Goal: Information Seeking & Learning: Learn about a topic

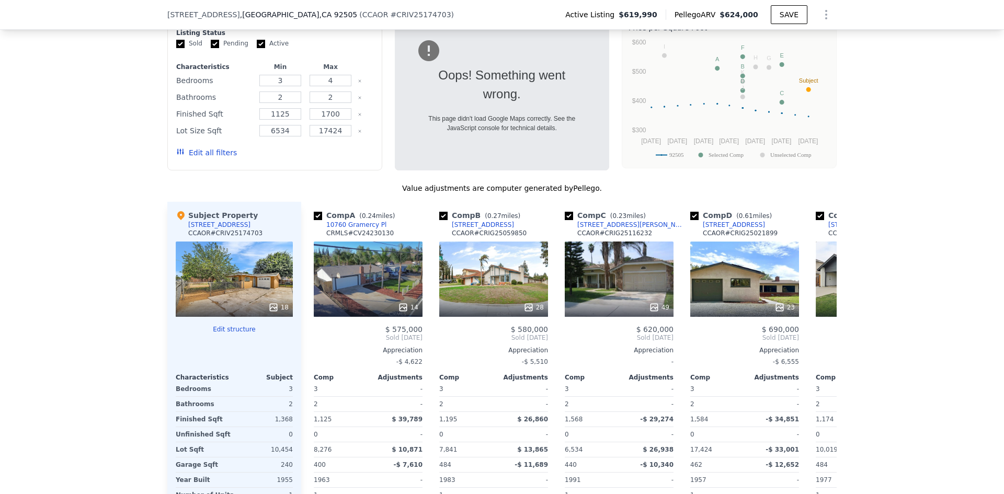
scroll to position [1094, 0]
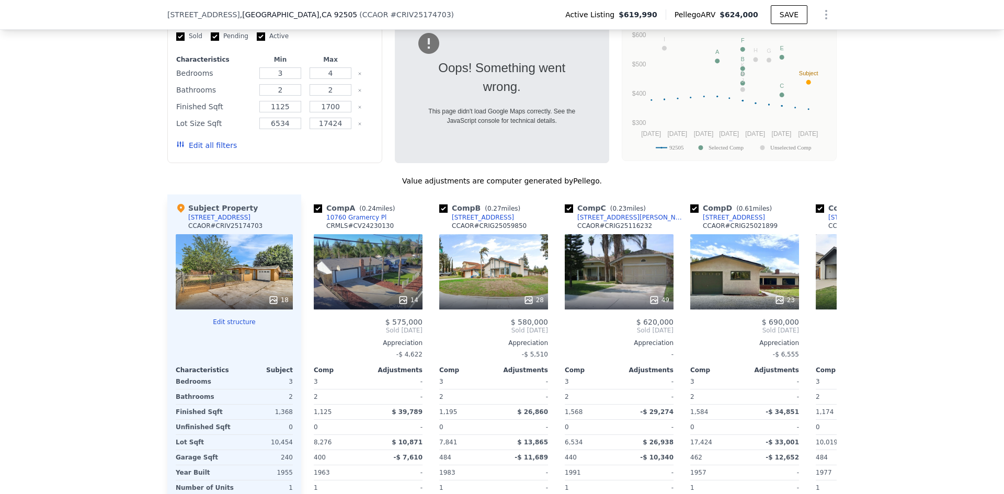
click at [194, 143] on button "Edit all filters" at bounding box center [206, 145] width 61 height 10
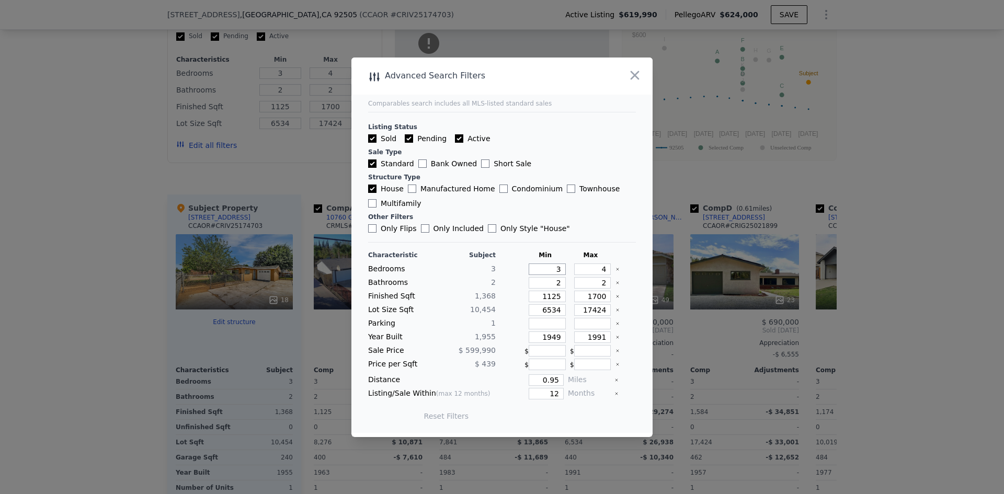
click at [557, 269] on input "3" at bounding box center [547, 270] width 37 height 12
type input "2"
click at [557, 284] on input "2" at bounding box center [547, 283] width 37 height 12
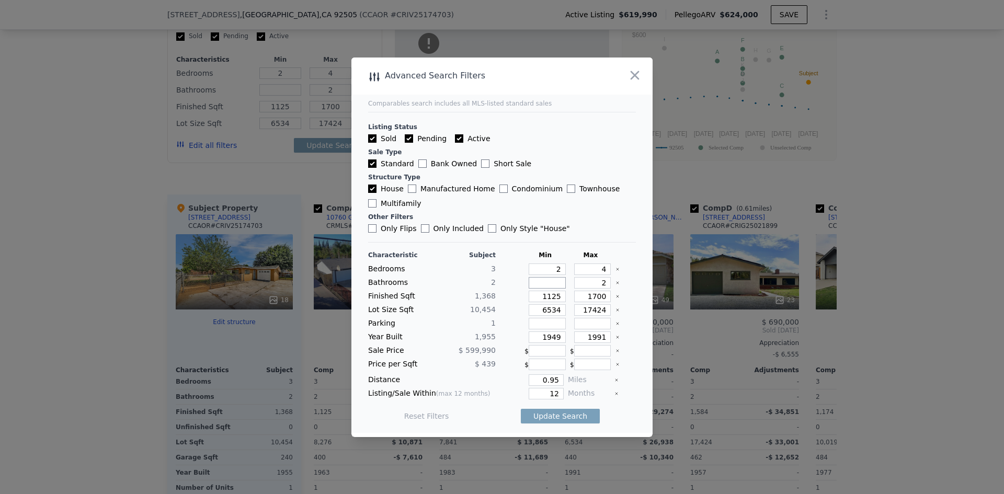
type input "1"
drag, startPoint x: 599, startPoint y: 282, endPoint x: 591, endPoint y: 284, distance: 8.6
click at [591, 284] on input "2" at bounding box center [592, 283] width 37 height 12
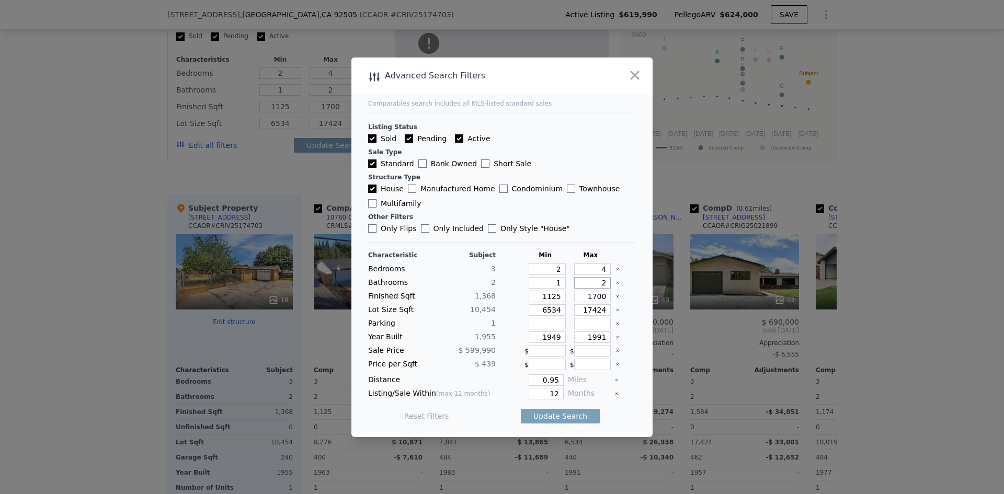
type input "3"
click at [551, 299] on input "1125" at bounding box center [547, 297] width 37 height 12
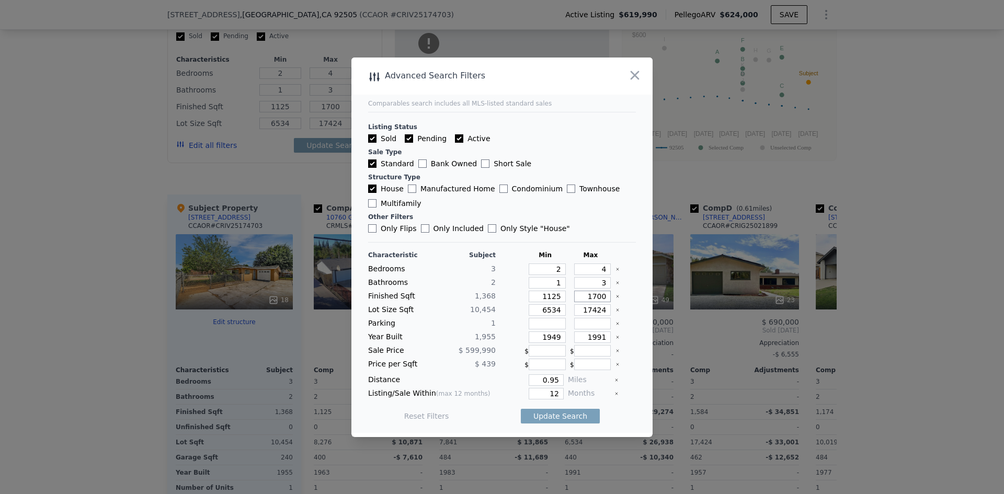
click at [590, 296] on input "1700" at bounding box center [592, 297] width 37 height 12
type input "1"
type input "16"
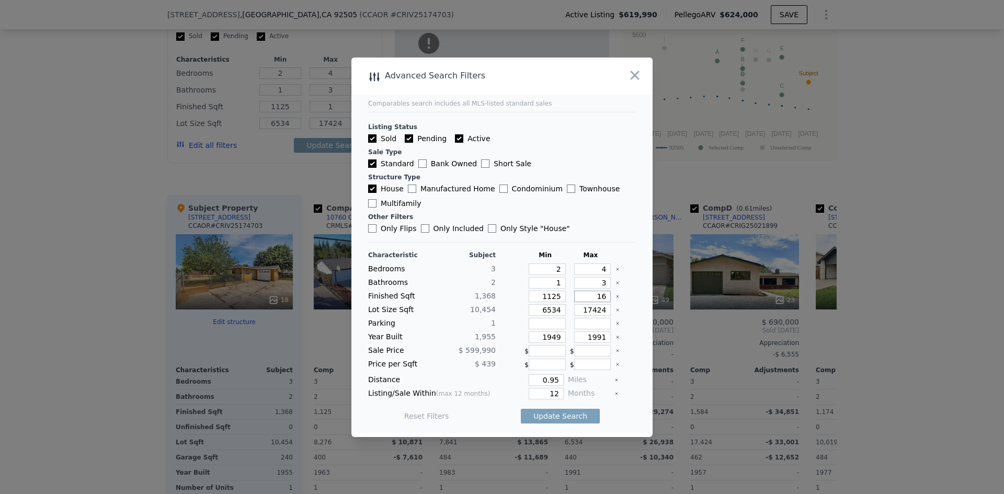
type input "16"
type input "161"
type input "1618"
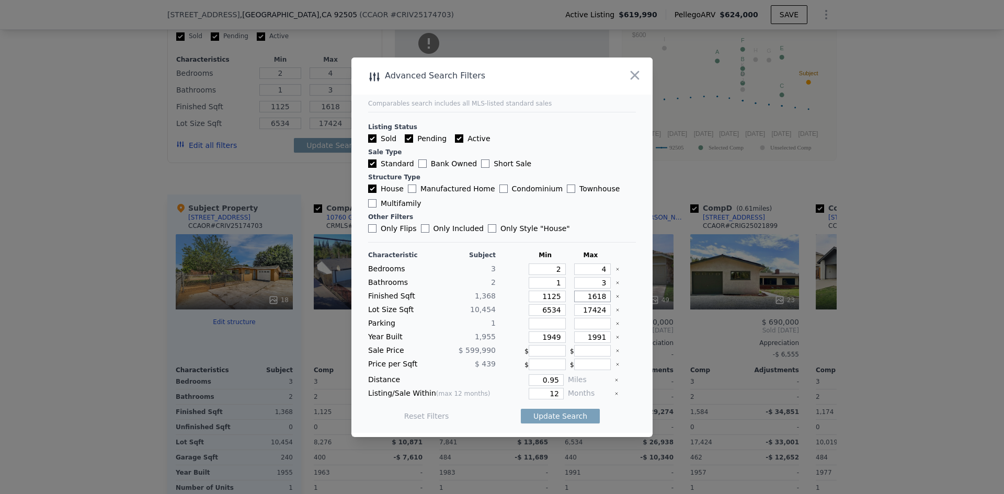
type input "1618"
click at [556, 296] on input "1125" at bounding box center [547, 297] width 37 height 12
type input "11"
type input "112"
type input "1121"
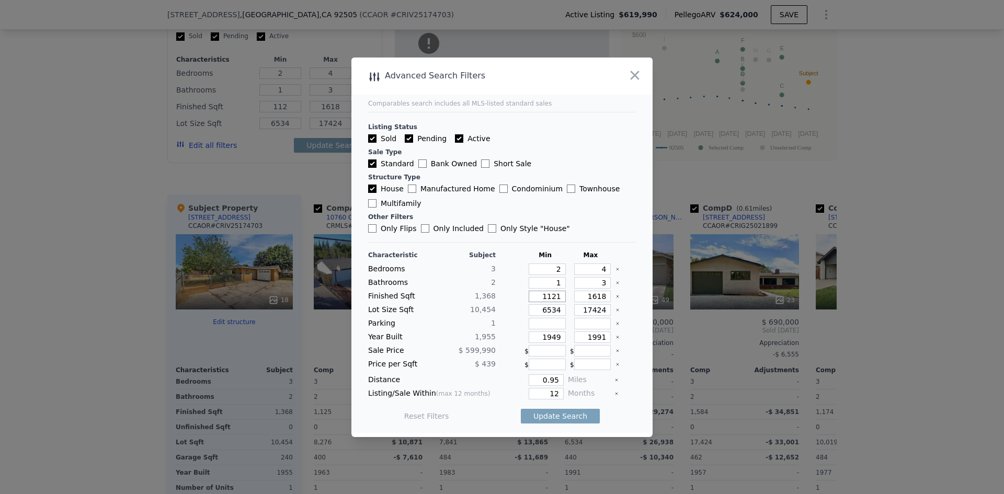
type input "1121"
type input "11218"
click at [598, 313] on input "17424" at bounding box center [592, 310] width 37 height 12
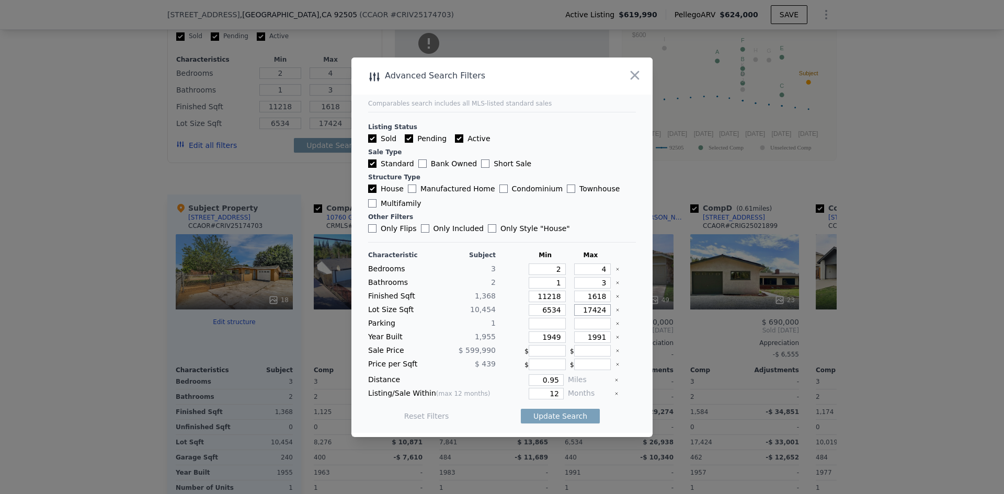
click at [598, 313] on input "17424" at bounding box center [592, 310] width 37 height 12
drag, startPoint x: 599, startPoint y: 310, endPoint x: 574, endPoint y: 310, distance: 25.6
click at [574, 310] on input "17424" at bounding box center [592, 310] width 37 height 12
click at [586, 312] on input "17424" at bounding box center [592, 310] width 37 height 12
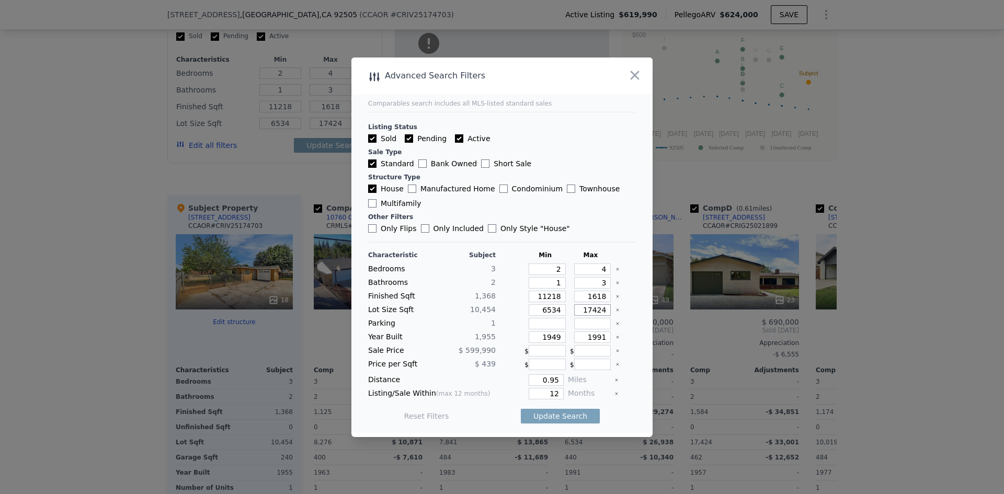
click at [586, 312] on input "17424" at bounding box center [592, 310] width 37 height 12
type input "1"
type input "19"
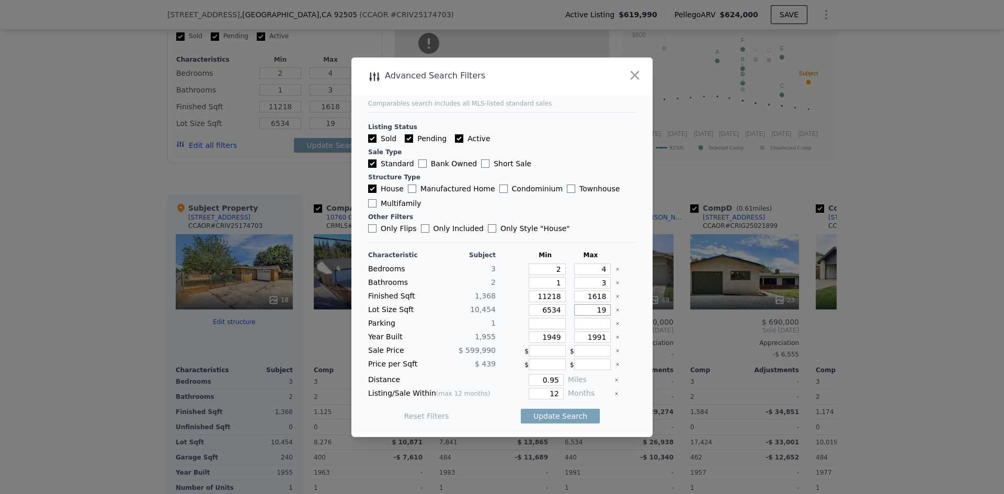
type input "195"
type input "1"
type input "19"
type input "1"
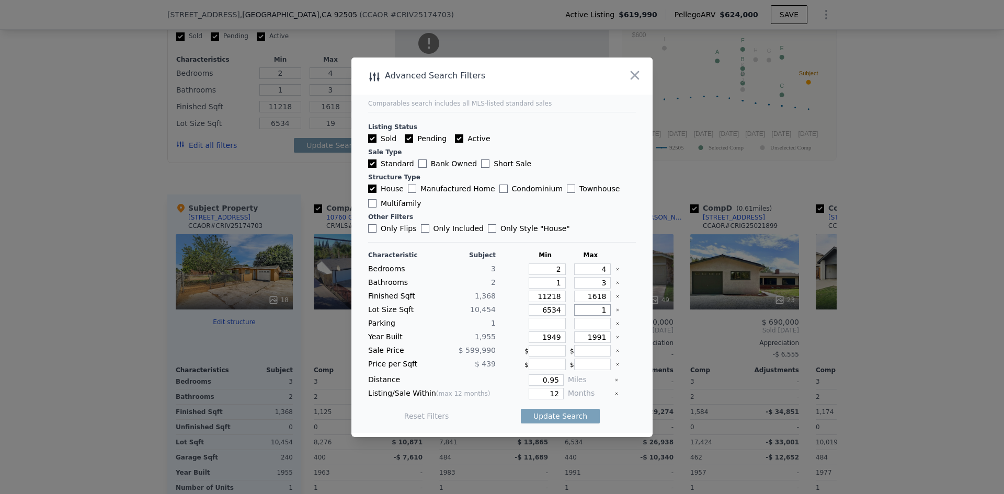
type input "1"
type input "12"
type input "129"
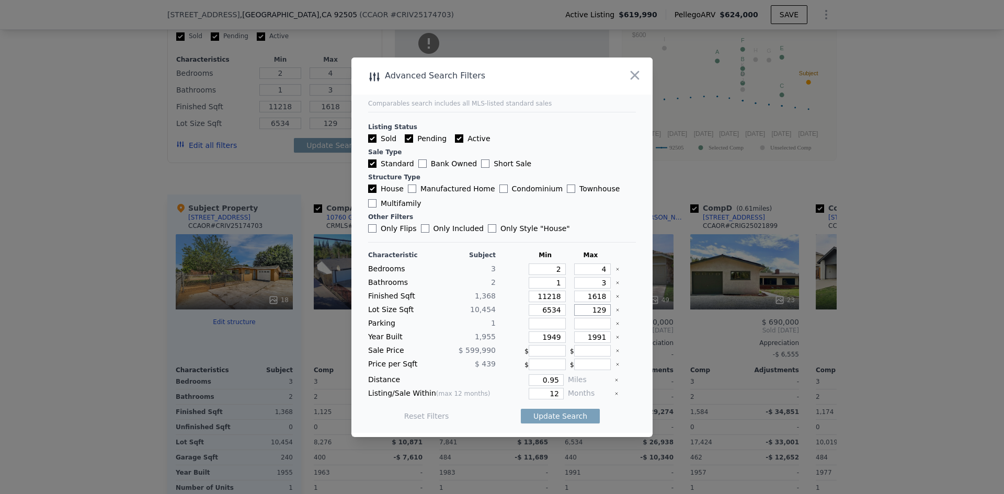
type input "1295"
drag, startPoint x: 548, startPoint y: 295, endPoint x: 562, endPoint y: 316, distance: 25.2
click at [550, 299] on input "11218" at bounding box center [547, 297] width 37 height 12
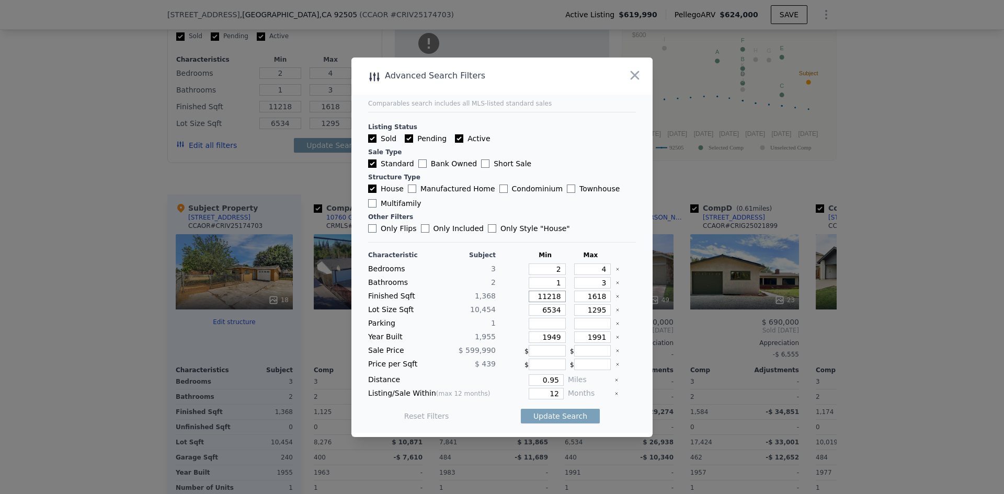
click at [545, 298] on input "11218" at bounding box center [547, 297] width 37 height 12
type input "1118"
click at [543, 314] on input "6534" at bounding box center [547, 310] width 37 height 12
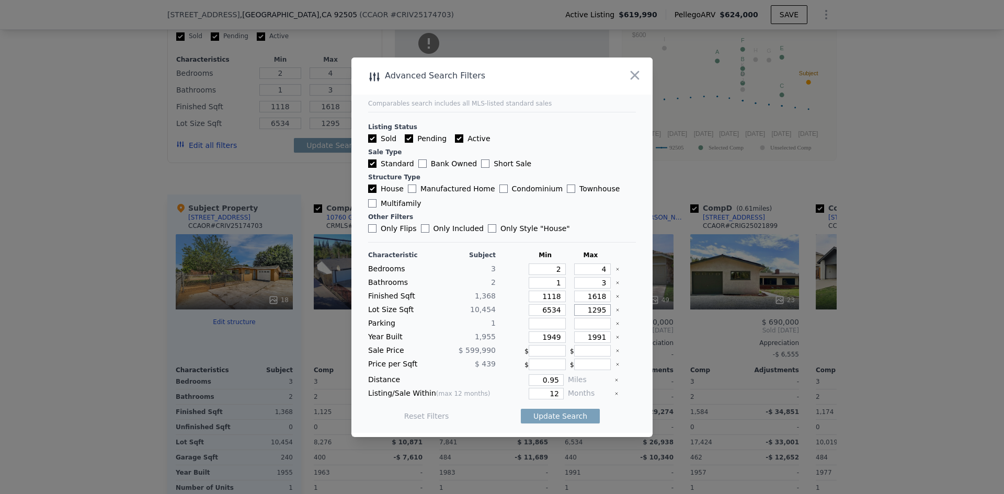
click at [598, 311] on input "1295" at bounding box center [592, 310] width 37 height 12
drag, startPoint x: 598, startPoint y: 311, endPoint x: 561, endPoint y: 313, distance: 37.7
click at [561, 313] on div "Lot Size Sqft 10,454 6534 1295" at bounding box center [502, 310] width 268 height 12
type input "1"
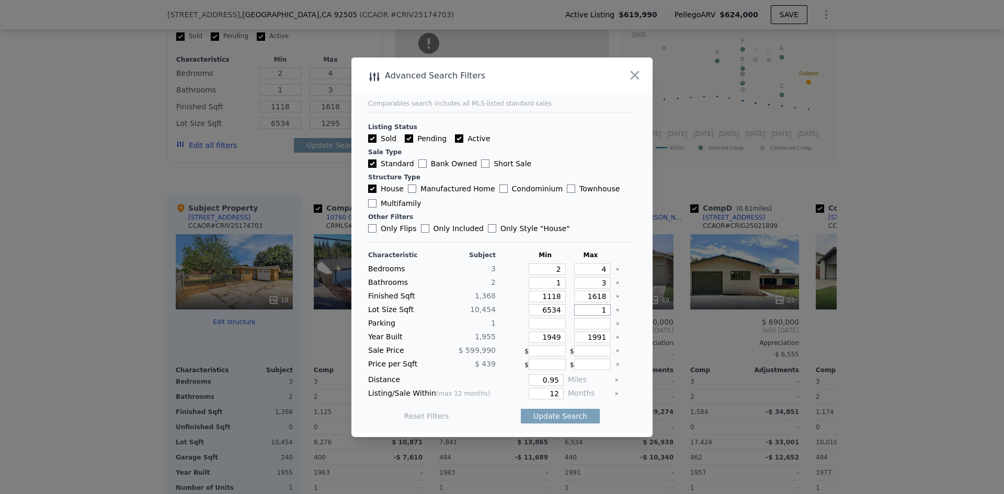
type input "11"
type input "111"
type input "1111"
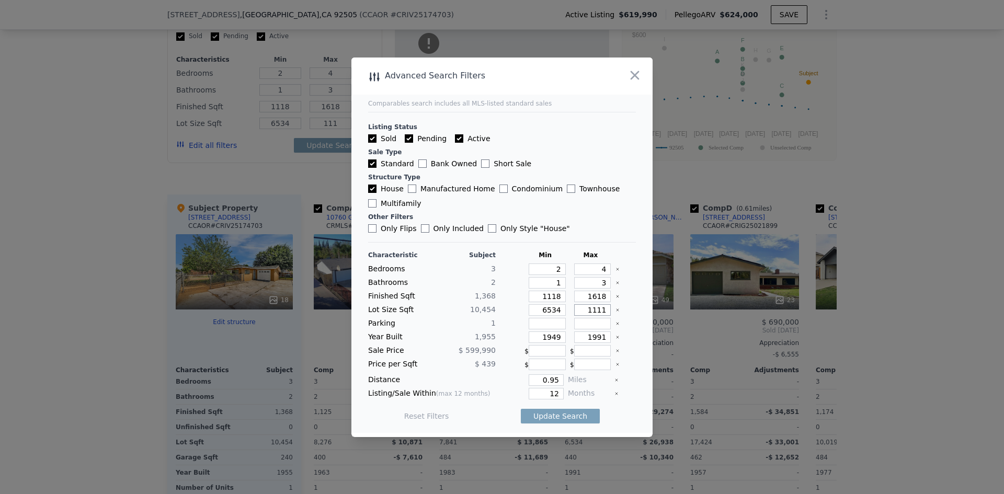
type input "1111"
type input "11111"
type input "111111"
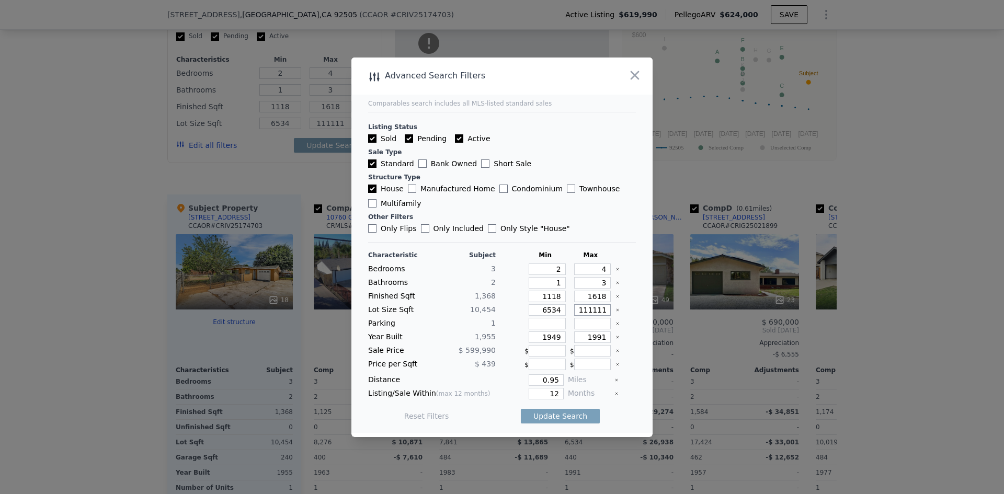
type input "11111"
type input "1111"
type input "1"
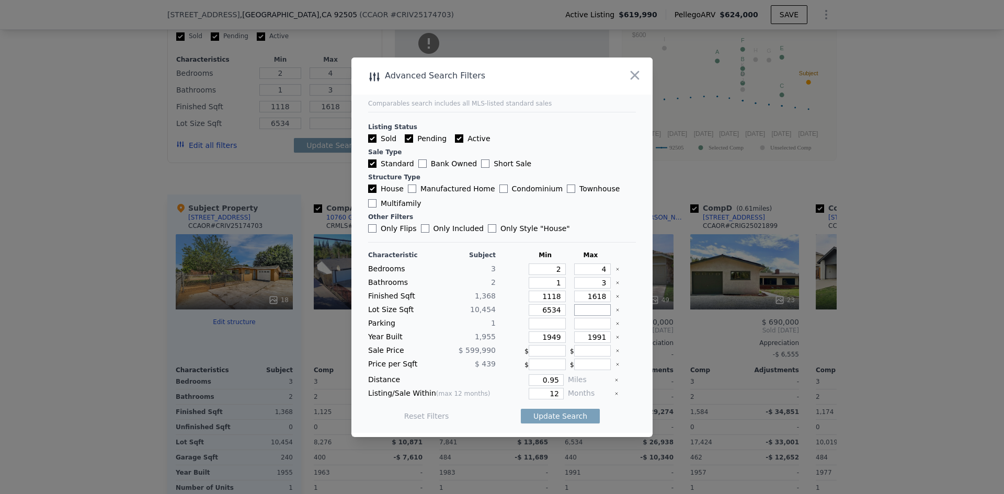
type input "1"
type input "12"
type input "129"
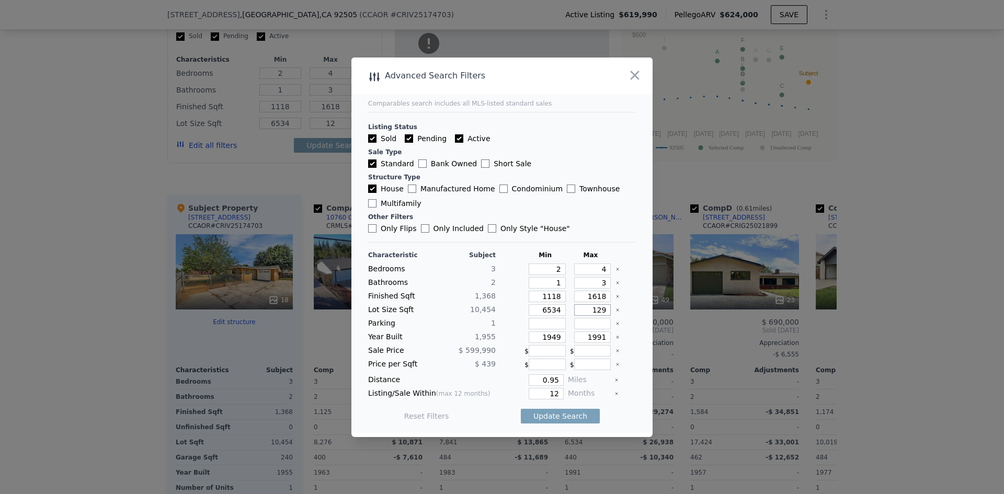
type input "129"
type input "1295"
type input "12955"
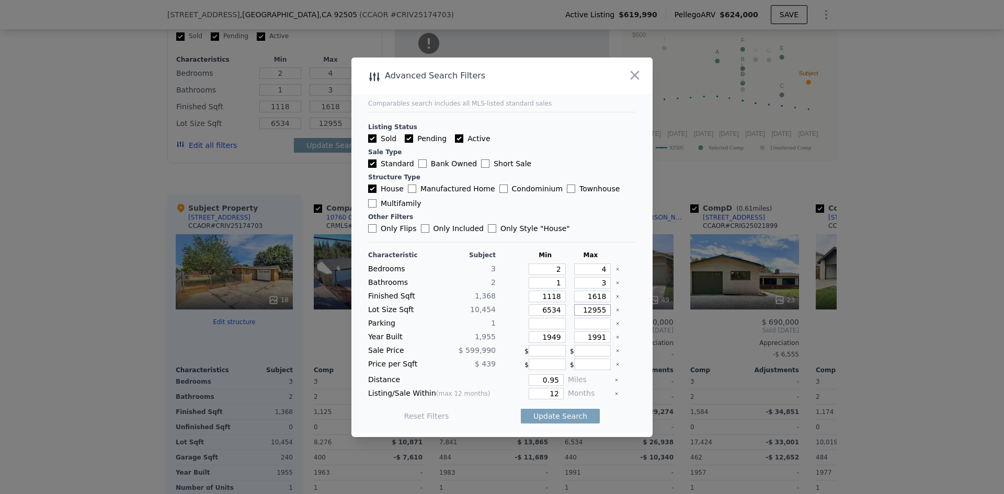
type input "1295"
type input "12954"
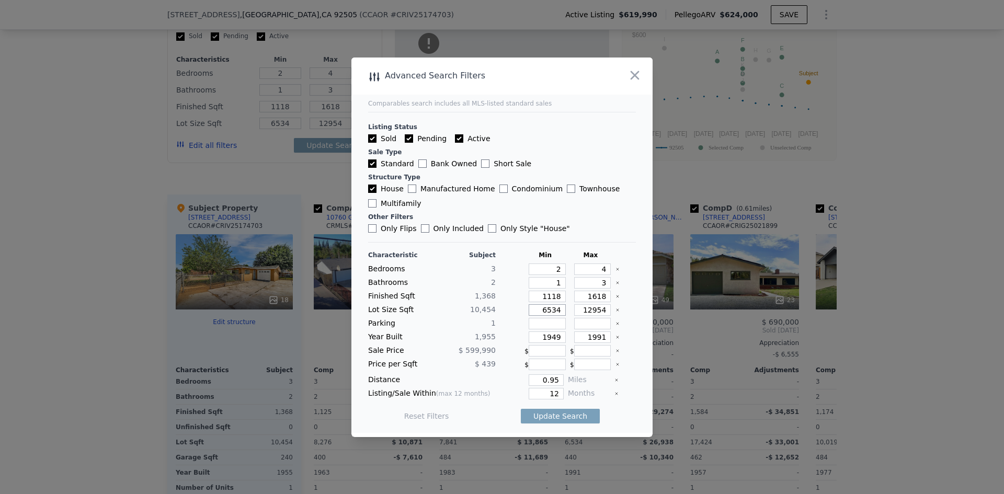
click at [556, 310] on input "6534" at bounding box center [547, 310] width 37 height 12
drag, startPoint x: 555, startPoint y: 311, endPoint x: 499, endPoint y: 322, distance: 57.5
click at [499, 322] on div "Characteristic Subject Min Max Bedrooms 3 2 4 Bathrooms 2 1 3 Finished Sqft 1,3…" at bounding box center [502, 341] width 268 height 180
type input "7"
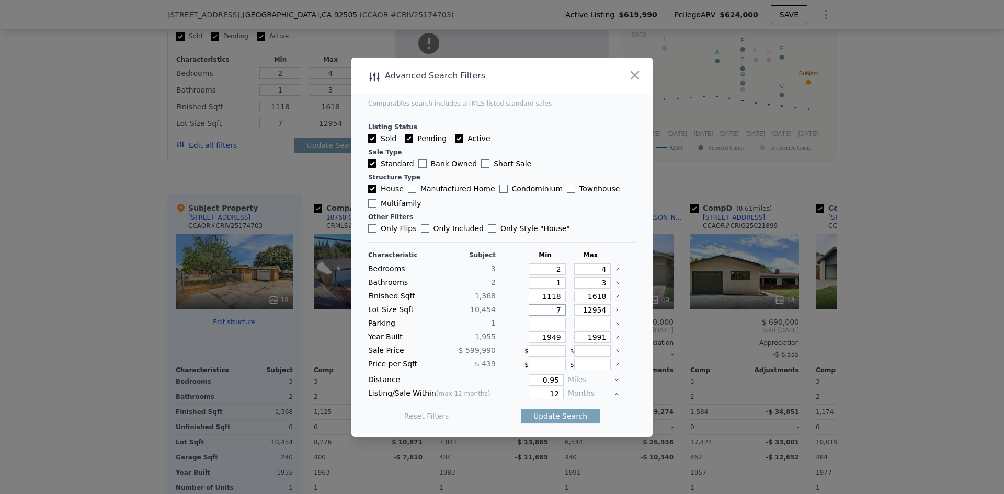
type input "79"
type input "795"
type input "7954"
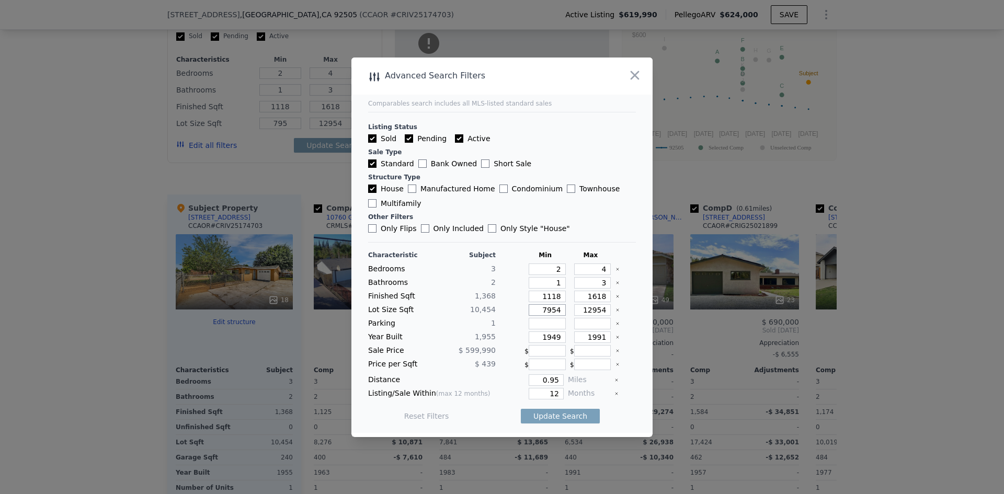
type input "7954"
click at [621, 395] on div at bounding box center [624, 394] width 21 height 12
click at [531, 417] on button "Update Search" at bounding box center [560, 416] width 79 height 15
checkbox input "false"
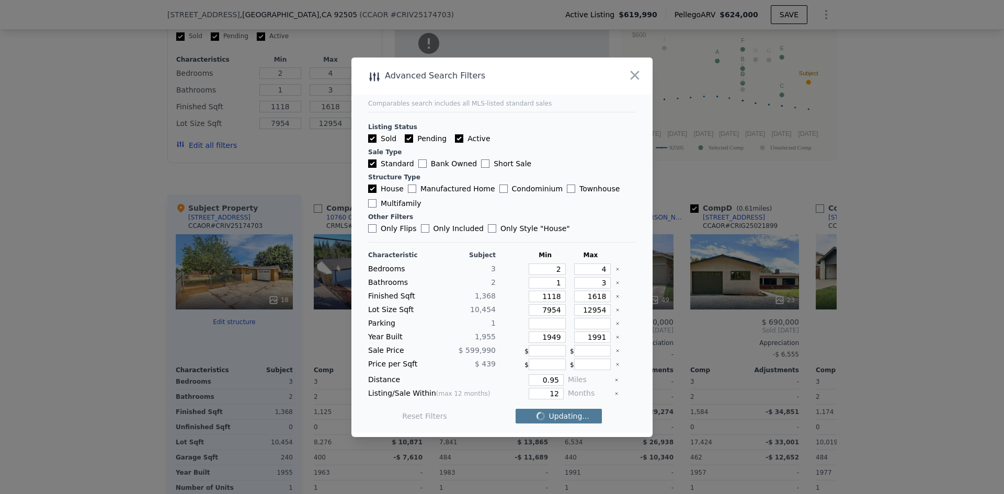
checkbox input "false"
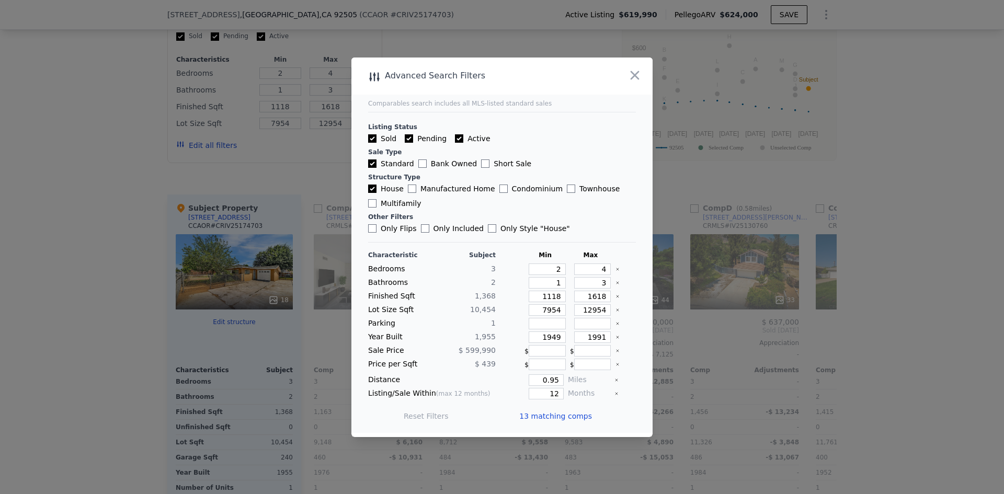
click at [923, 223] on div at bounding box center [502, 247] width 1004 height 494
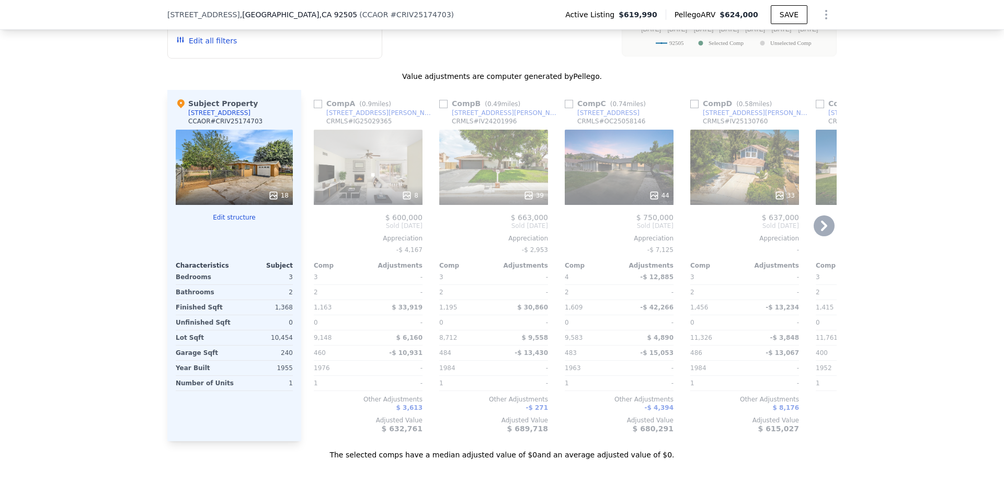
scroll to position [1042, 0]
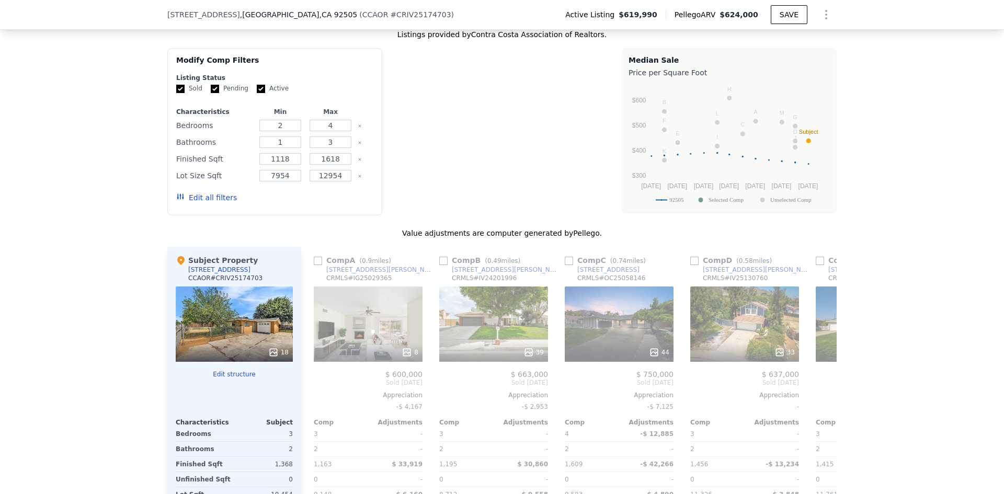
click at [206, 196] on button "Edit all filters" at bounding box center [206, 197] width 61 height 10
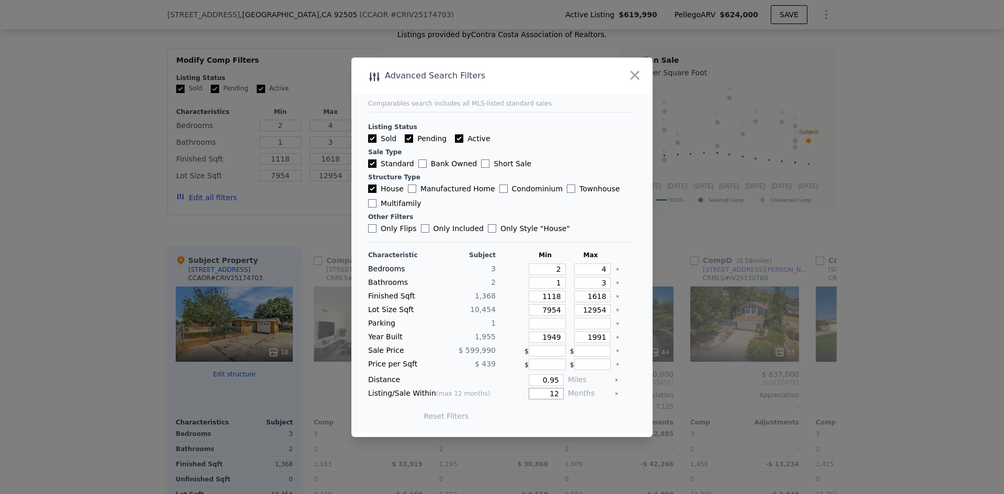
drag, startPoint x: 551, startPoint y: 393, endPoint x: 522, endPoint y: 393, distance: 28.8
click at [522, 393] on div "12" at bounding box center [532, 394] width 64 height 12
drag, startPoint x: 546, startPoint y: 380, endPoint x: 533, endPoint y: 382, distance: 13.2
click at [533, 382] on input "0.95" at bounding box center [546, 380] width 35 height 12
drag, startPoint x: 554, startPoint y: 379, endPoint x: 530, endPoint y: 379, distance: 24.1
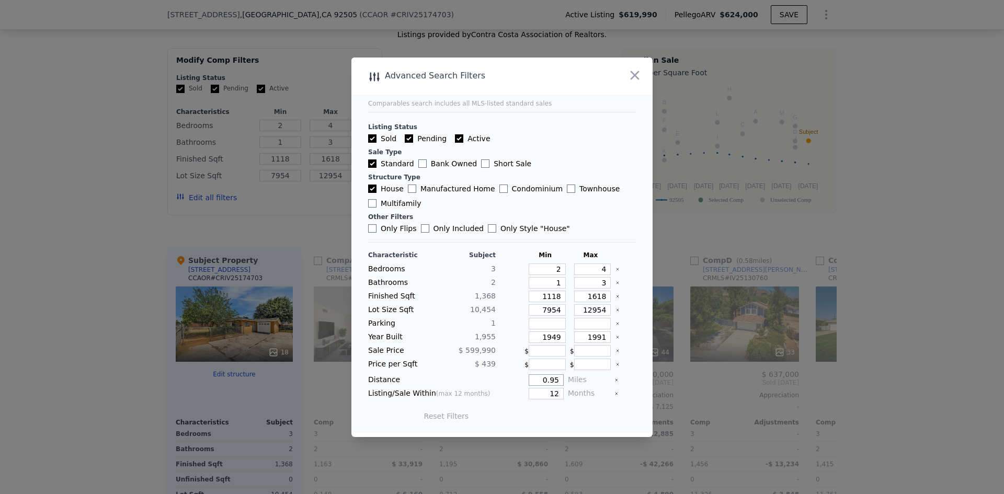
click at [530, 379] on input "0.95" at bounding box center [546, 380] width 35 height 12
type input "0.25"
click at [558, 415] on button "Update Search" at bounding box center [560, 416] width 79 height 15
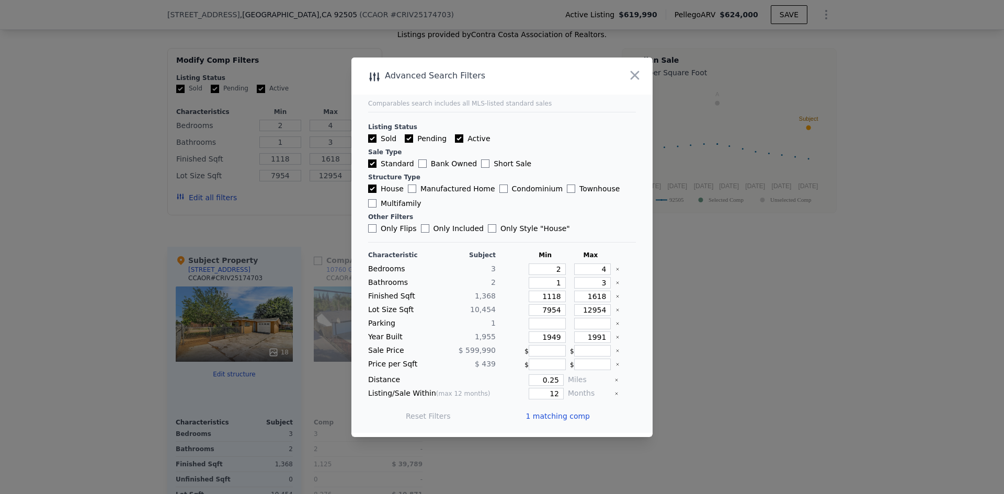
drag, startPoint x: 518, startPoint y: 64, endPoint x: 129, endPoint y: 48, distance: 389.4
click at [129, 48] on div "​ Advanced Search Filters Comparables search includes all MLS-listed standard s…" at bounding box center [502, 247] width 1004 height 494
click at [802, 276] on div at bounding box center [502, 247] width 1004 height 494
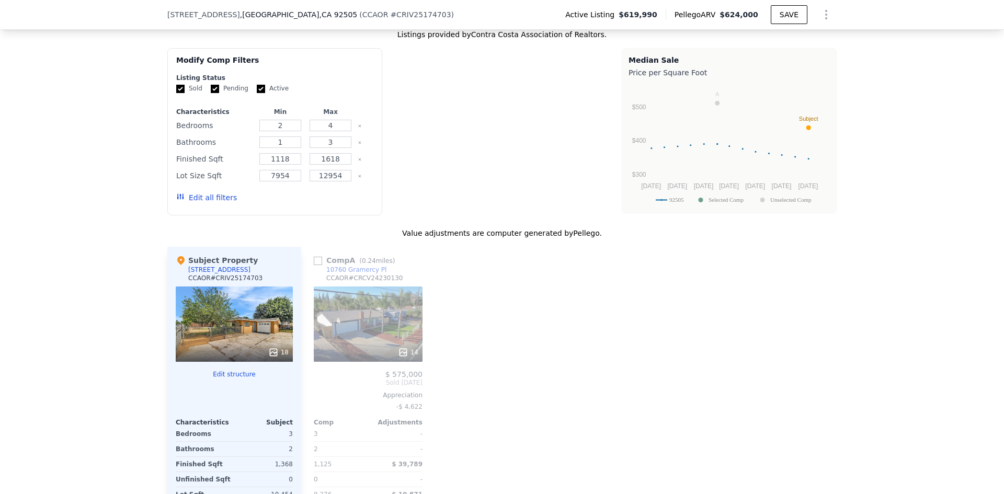
click at [206, 196] on button "Edit all filters" at bounding box center [206, 197] width 61 height 10
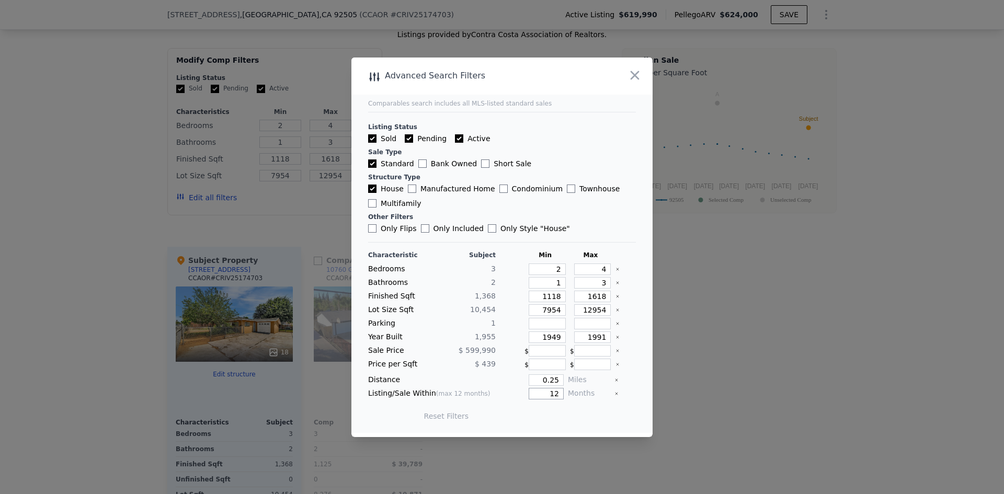
click at [555, 392] on input "12" at bounding box center [546, 394] width 35 height 12
drag, startPoint x: 555, startPoint y: 392, endPoint x: 533, endPoint y: 396, distance: 21.7
click at [533, 396] on input "12" at bounding box center [546, 394] width 35 height 12
type input "3"
click at [539, 417] on button "Update Search" at bounding box center [560, 416] width 79 height 15
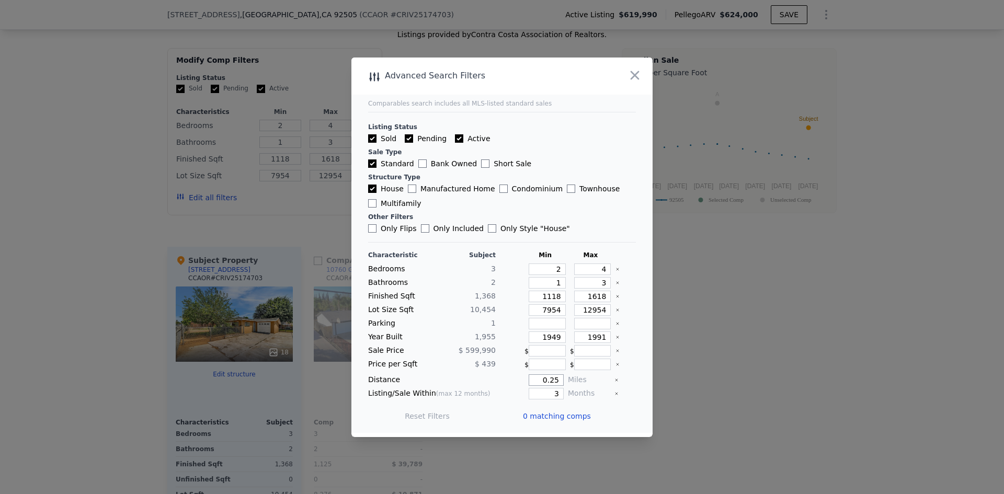
click at [554, 380] on input "0.25" at bounding box center [546, 380] width 35 height 12
drag, startPoint x: 554, startPoint y: 380, endPoint x: 530, endPoint y: 382, distance: 23.6
click at [538, 381] on input "0.25" at bounding box center [546, 380] width 35 height 12
click at [540, 418] on button "Update Search" at bounding box center [560, 416] width 79 height 15
click at [553, 380] on input "0.5" at bounding box center [546, 380] width 35 height 12
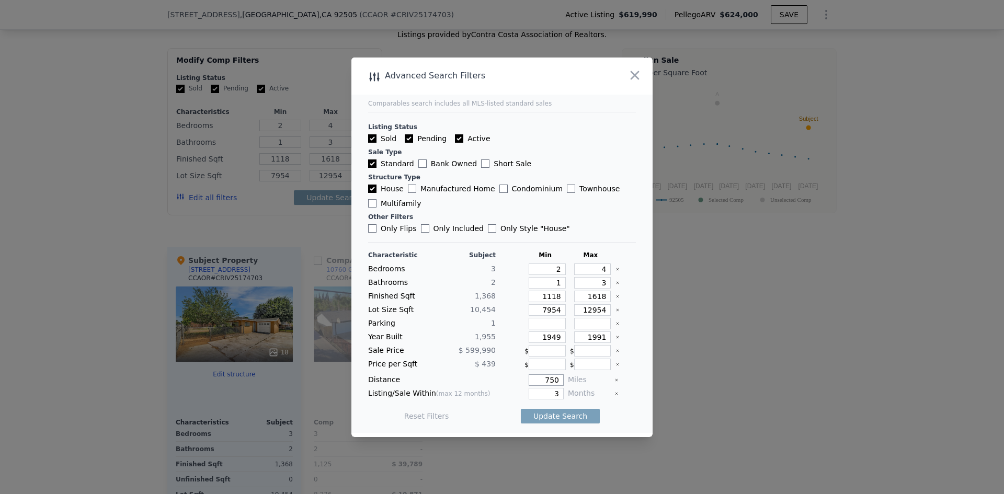
drag, startPoint x: 553, startPoint y: 380, endPoint x: 528, endPoint y: 381, distance: 25.1
click at [529, 381] on input "750" at bounding box center [546, 380] width 35 height 12
type input "0.75"
click at [545, 415] on button "Update Search" at bounding box center [560, 416] width 79 height 15
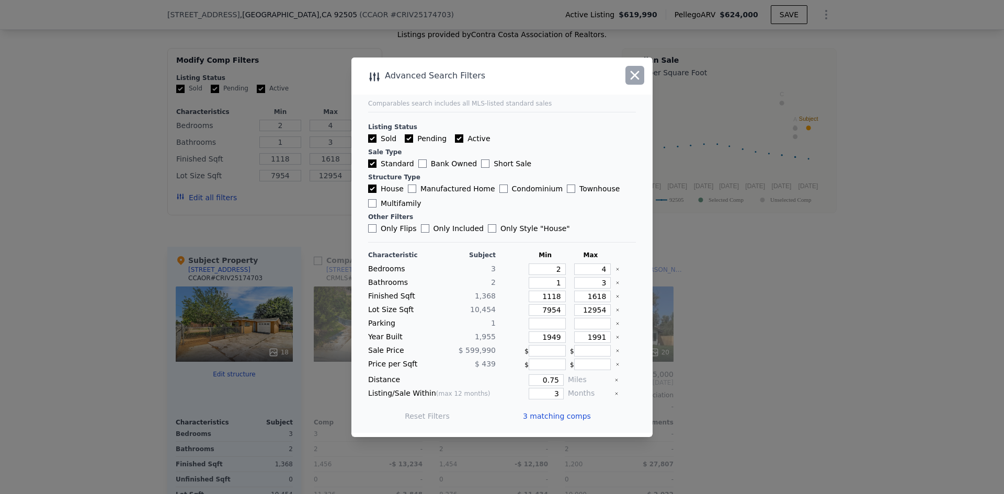
click at [638, 70] on icon "button" at bounding box center [634, 75] width 15 height 15
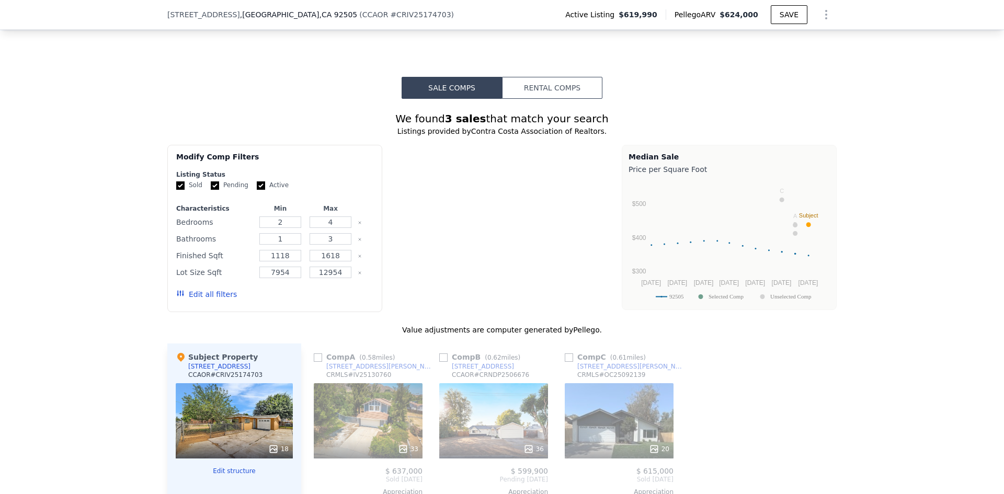
scroll to position [938, 0]
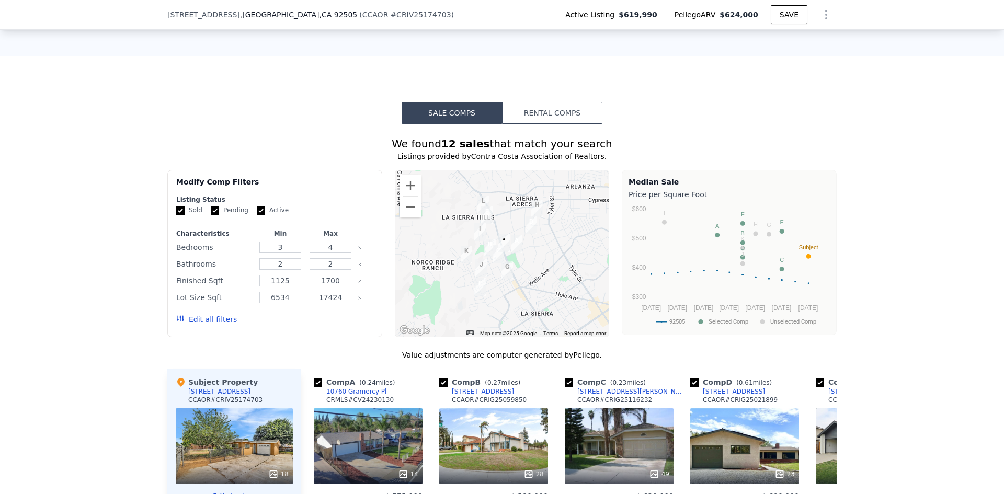
scroll to position [993, 0]
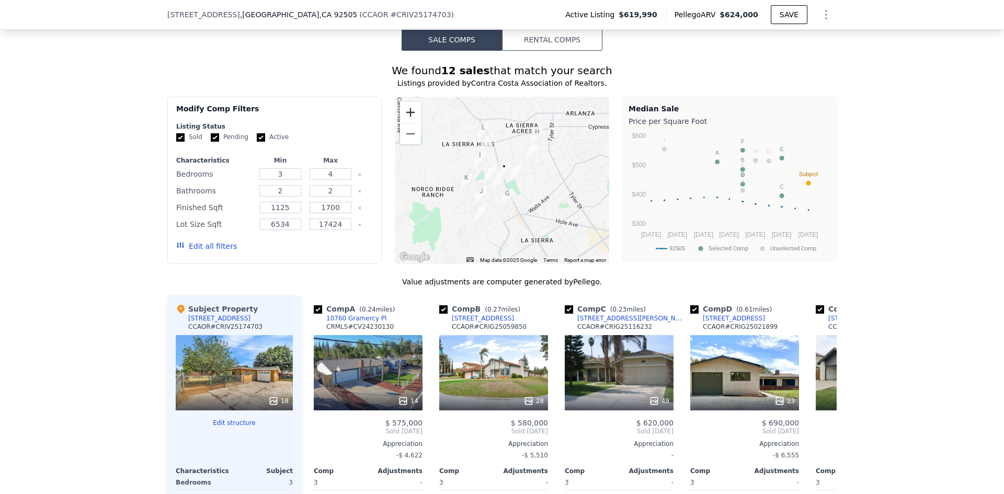
click at [410, 114] on button "Zoom in" at bounding box center [410, 112] width 21 height 21
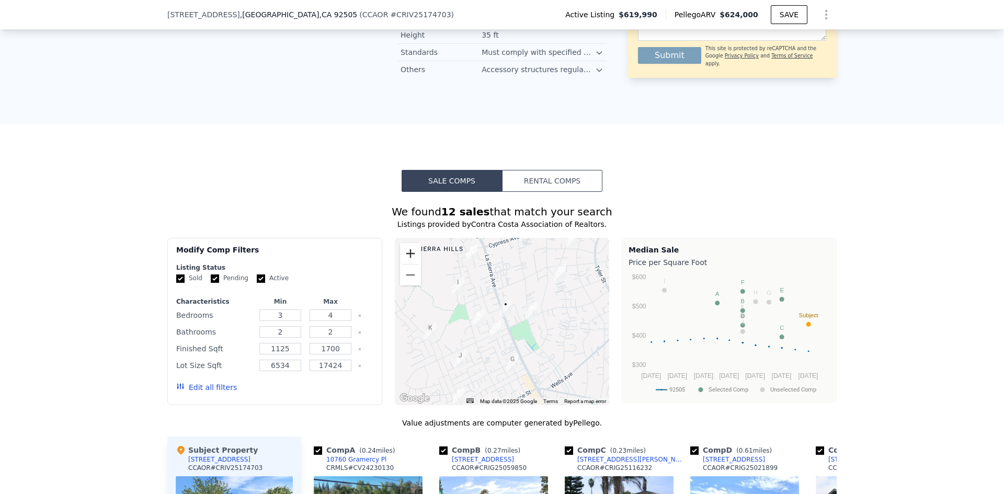
scroll to position [837, 0]
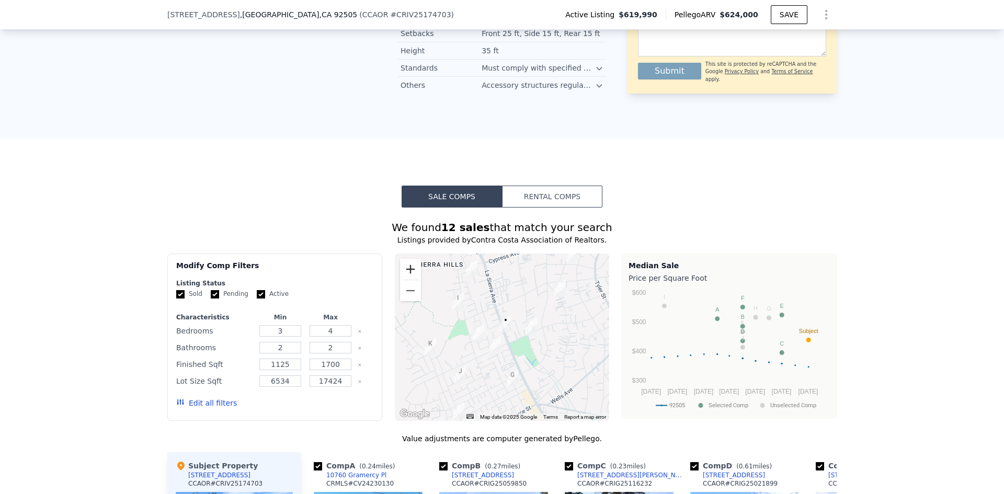
click at [404, 266] on button "Zoom in" at bounding box center [410, 269] width 21 height 21
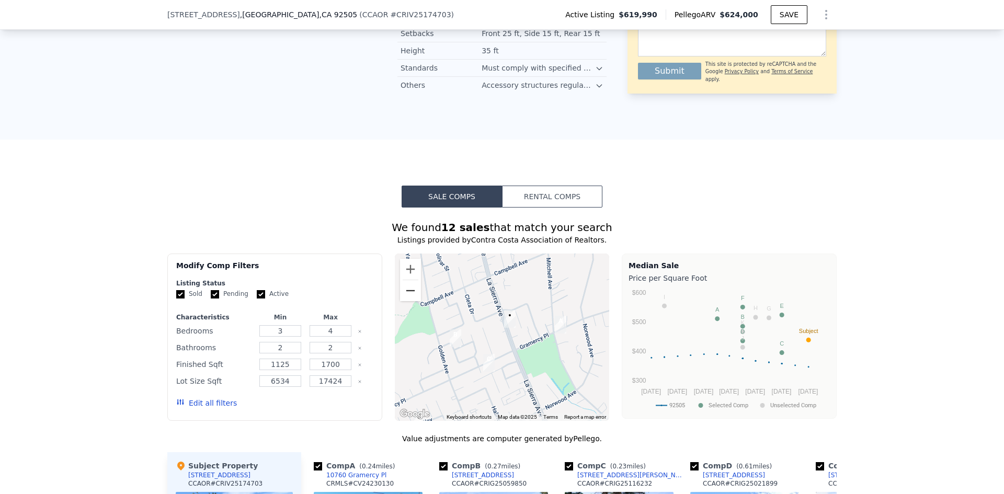
click at [410, 283] on button "Zoom out" at bounding box center [410, 290] width 21 height 21
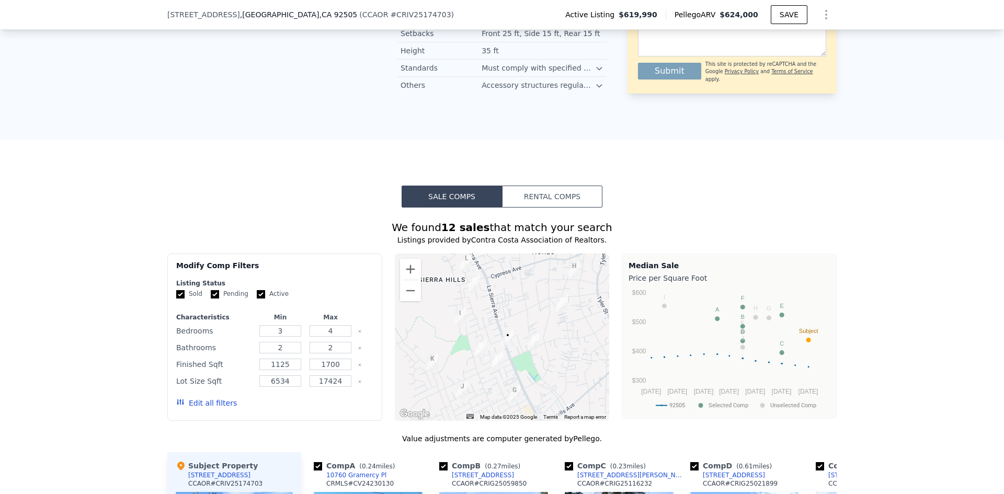
drag, startPoint x: 447, startPoint y: 338, endPoint x: 448, endPoint y: 353, distance: 15.2
click at [448, 353] on div at bounding box center [502, 337] width 215 height 167
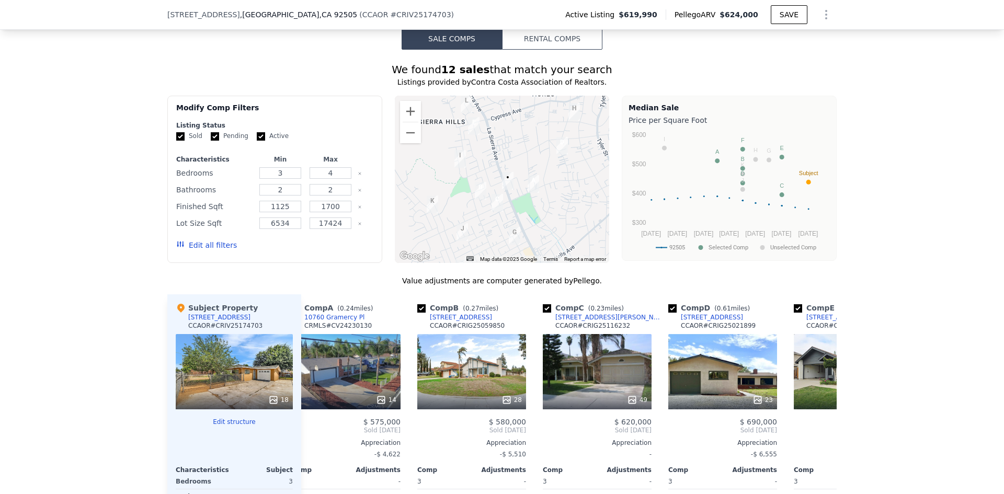
scroll to position [993, 0]
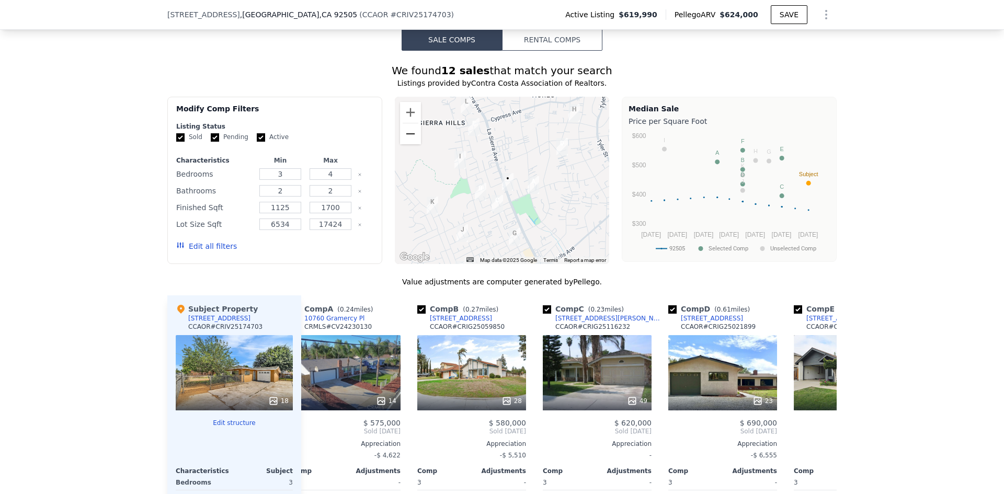
click at [408, 134] on button "Zoom out" at bounding box center [410, 133] width 21 height 21
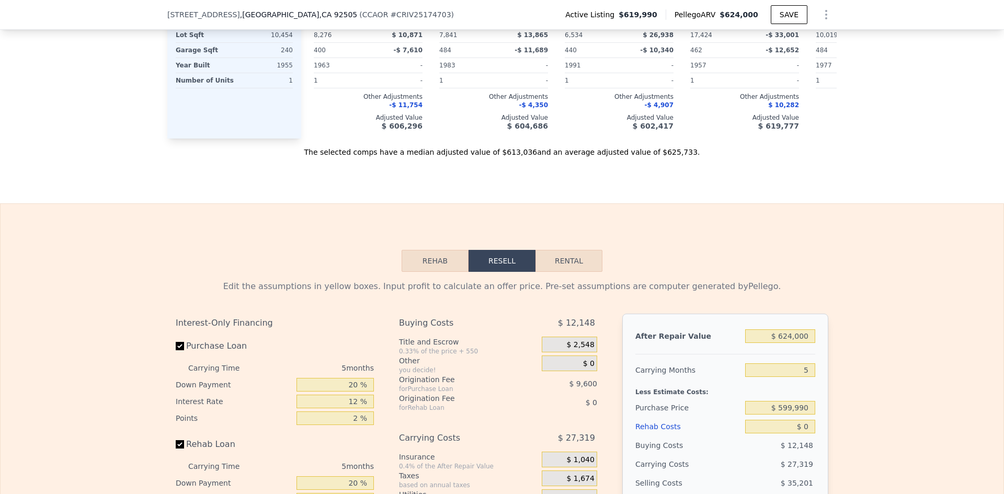
scroll to position [1464, 0]
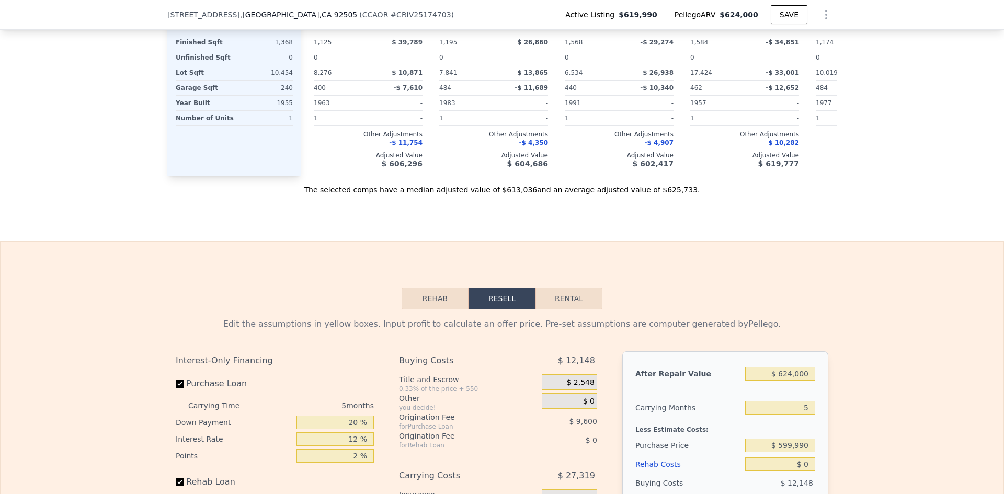
click at [426, 301] on button "Rehab" at bounding box center [435, 299] width 67 height 22
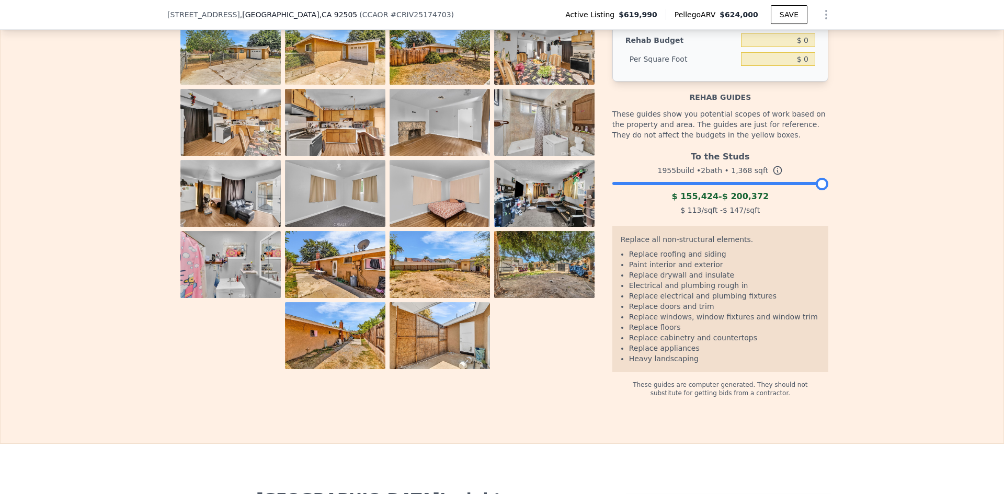
scroll to position [1673, 0]
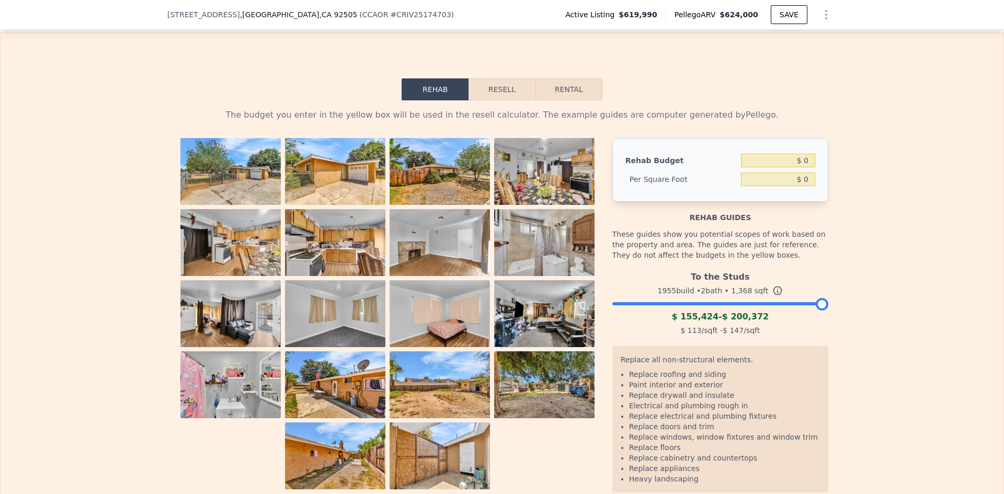
click at [559, 99] on button "Rental" at bounding box center [568, 89] width 67 height 22
select select "30"
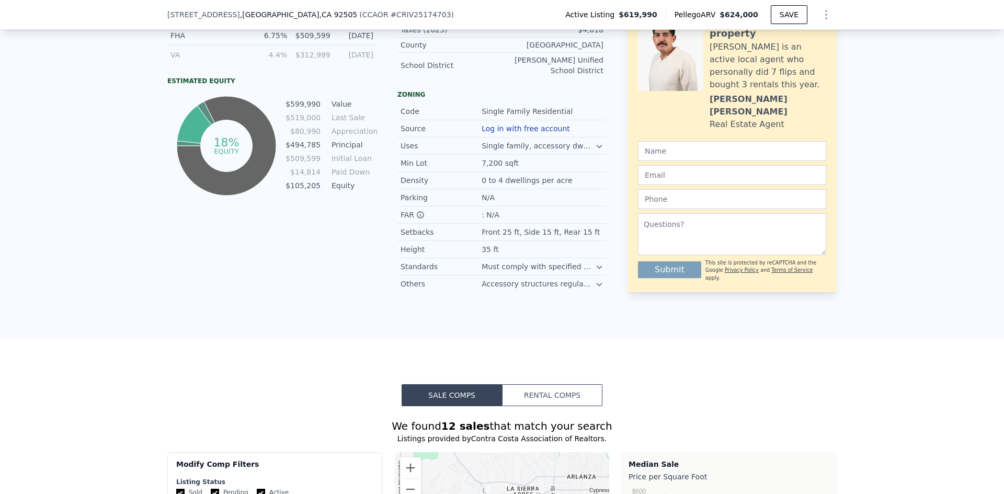
scroll to position [523, 0]
